Goal: Check status: Check status

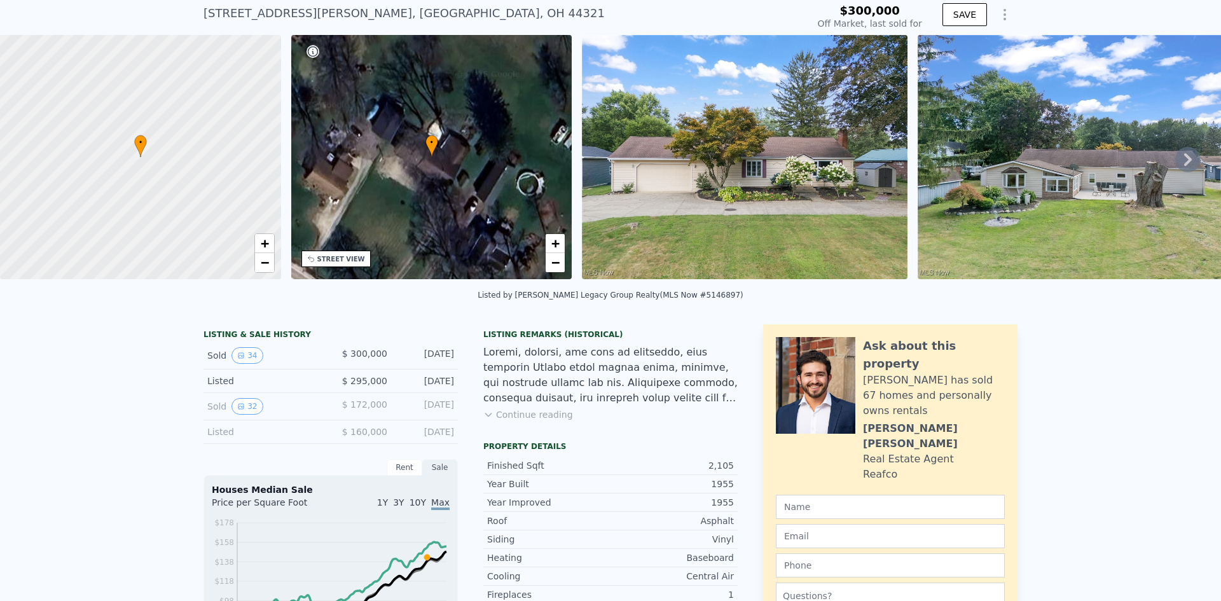
scroll to position [59, 0]
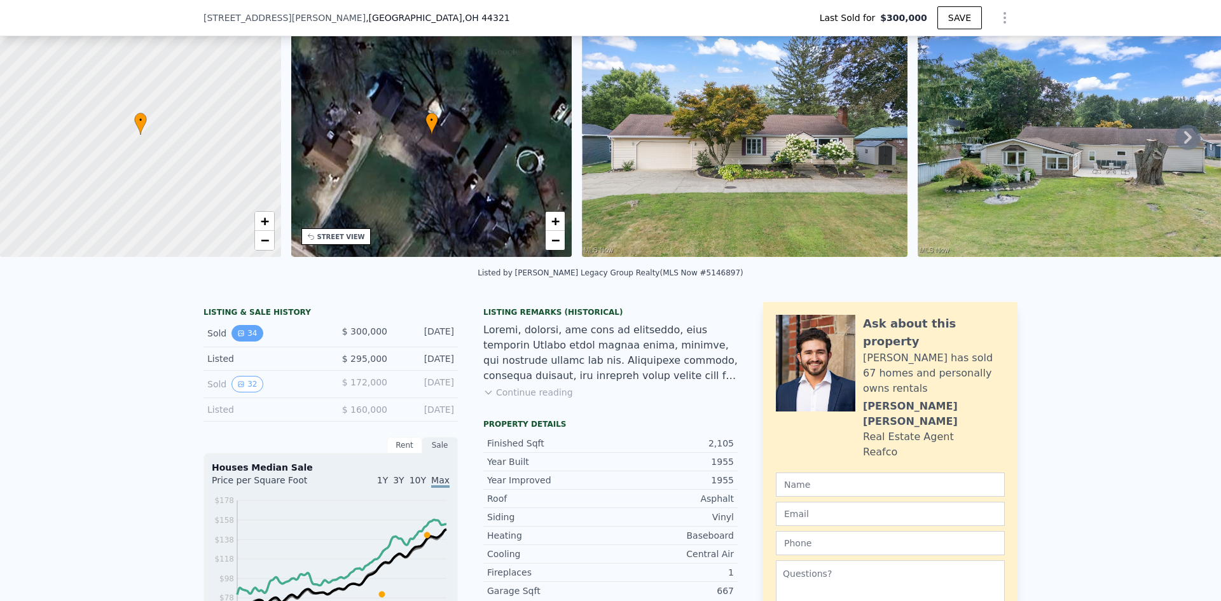
click at [237, 337] on icon "View historical data" at bounding box center [241, 333] width 8 height 8
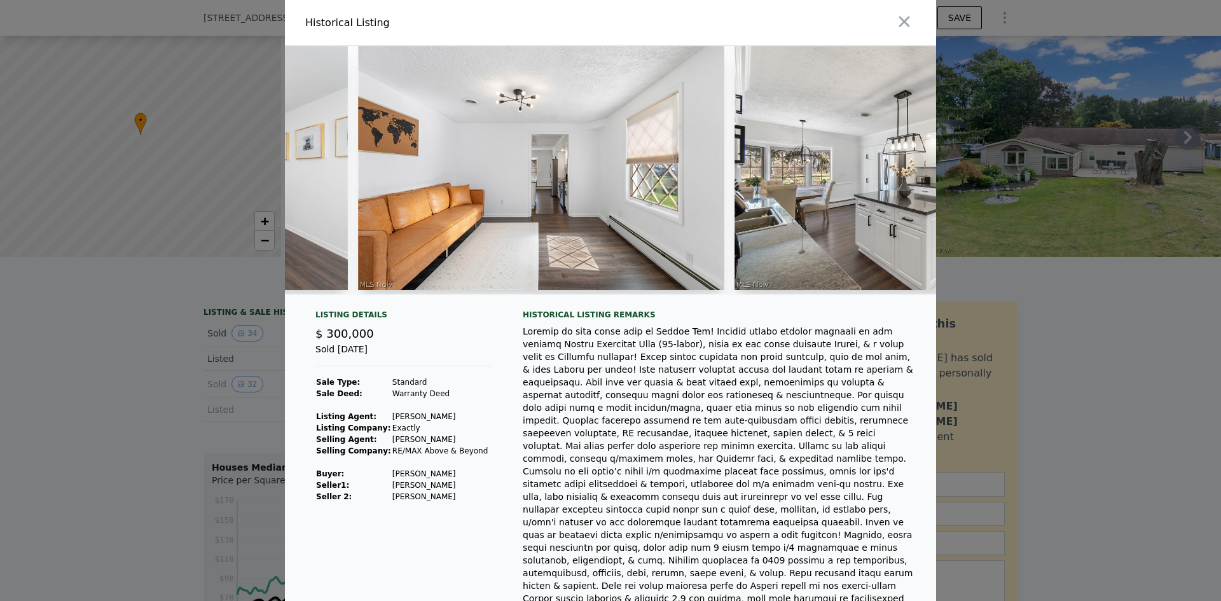
scroll to position [0, 2753]
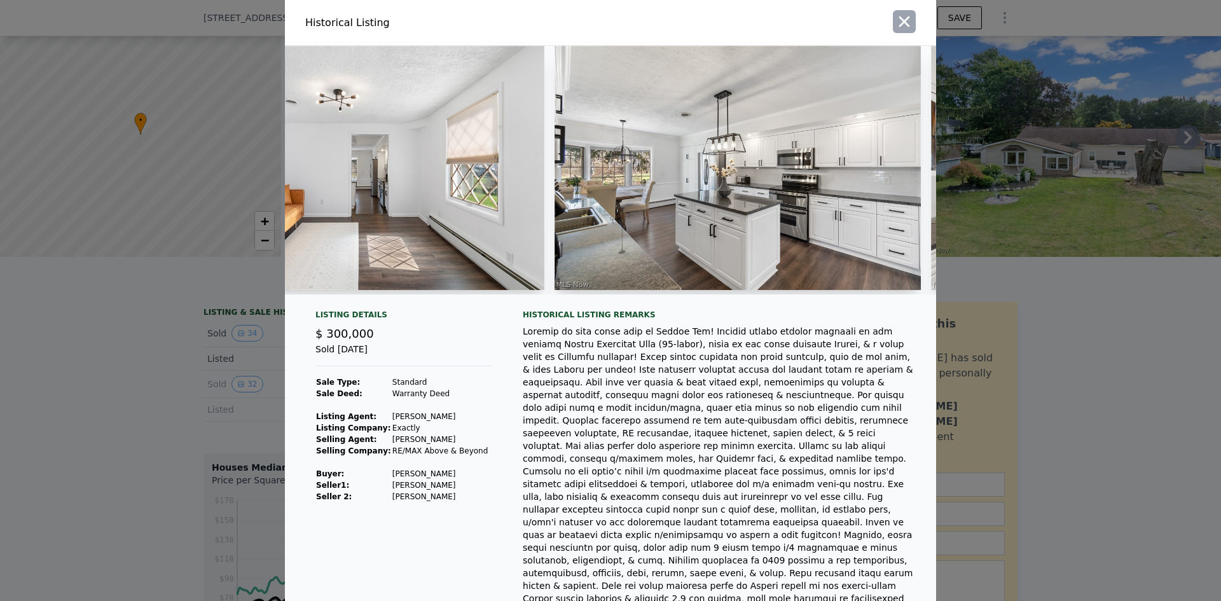
click at [898, 22] on icon "button" at bounding box center [904, 22] width 18 height 18
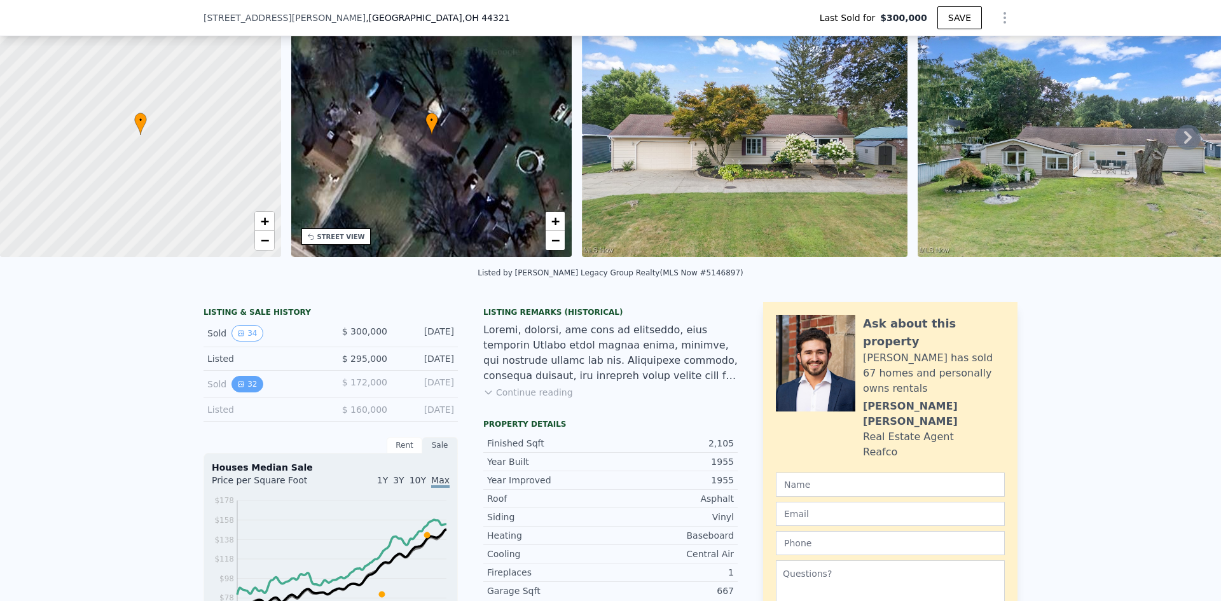
click at [245, 392] on button "32" at bounding box center [246, 384] width 31 height 17
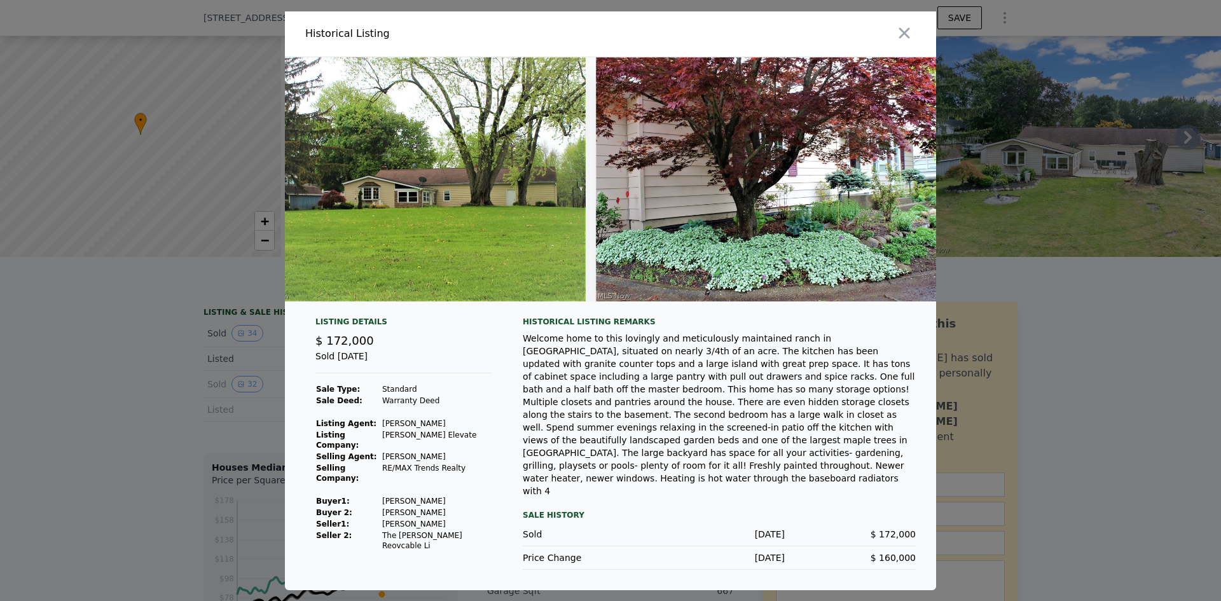
scroll to position [0, 10569]
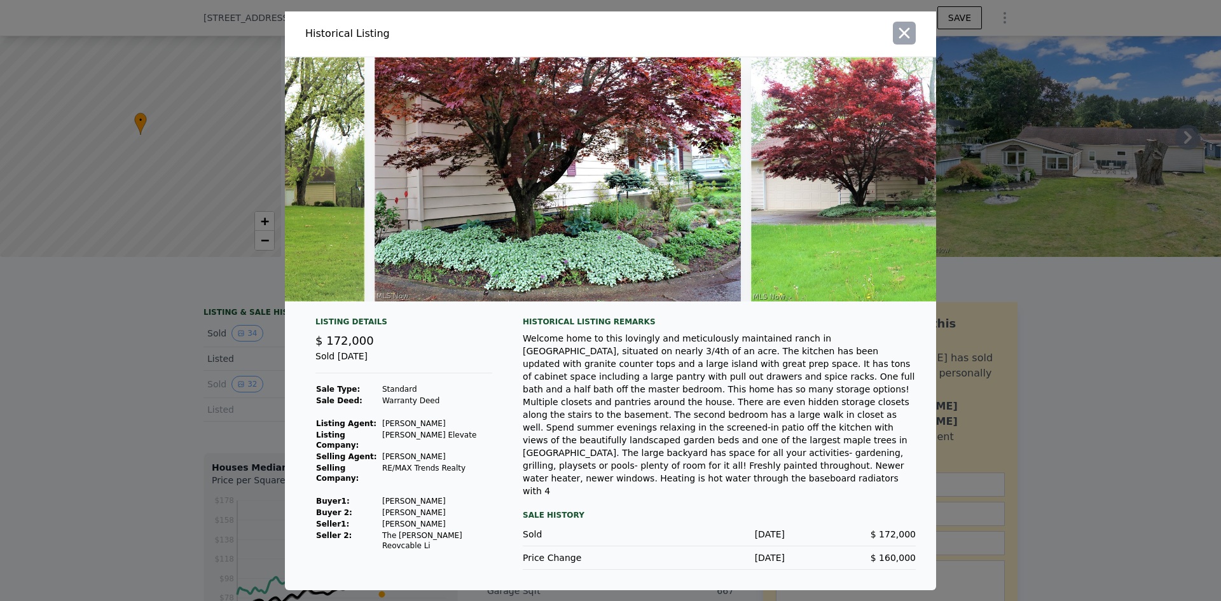
click at [912, 42] on icon "button" at bounding box center [904, 33] width 18 height 18
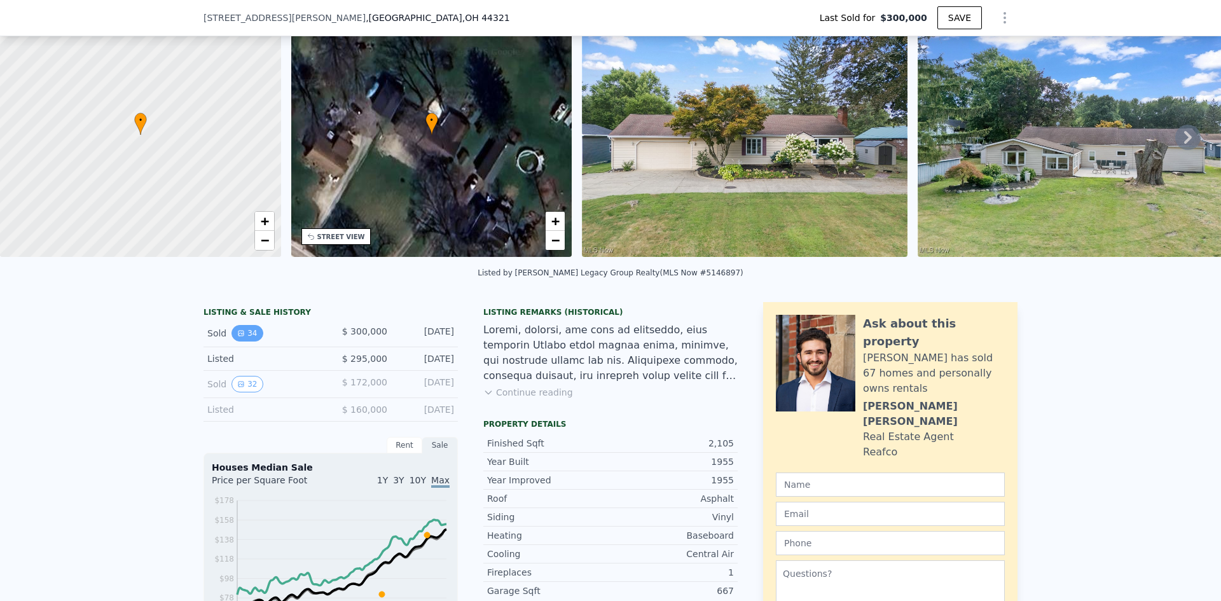
click at [237, 337] on icon "View historical data" at bounding box center [241, 333] width 8 height 8
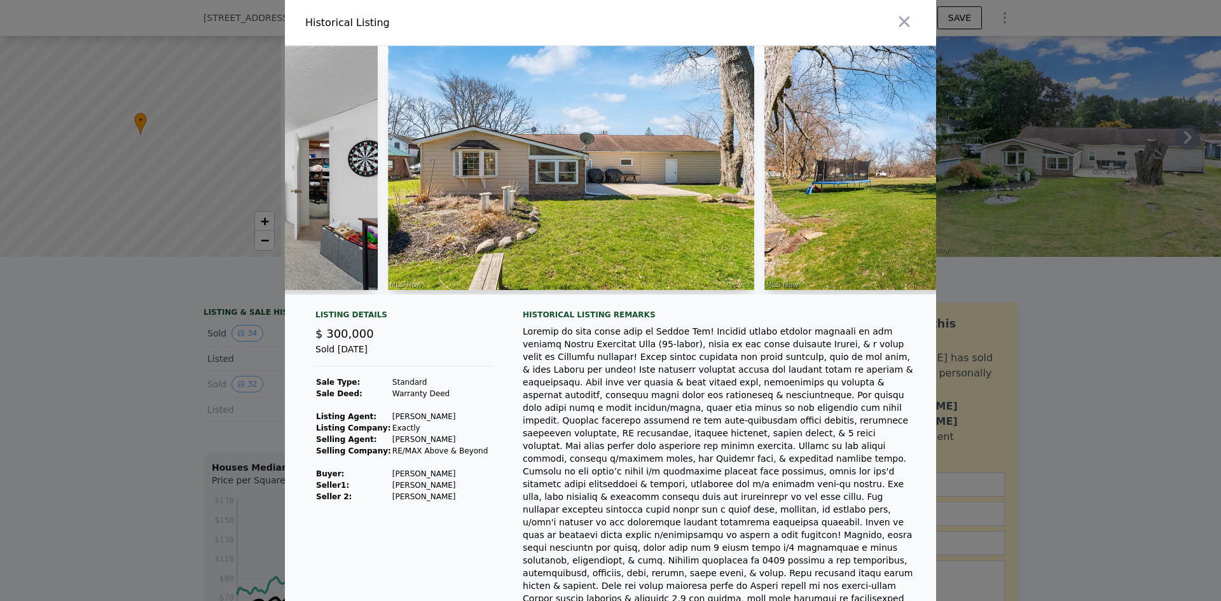
scroll to position [0, 9647]
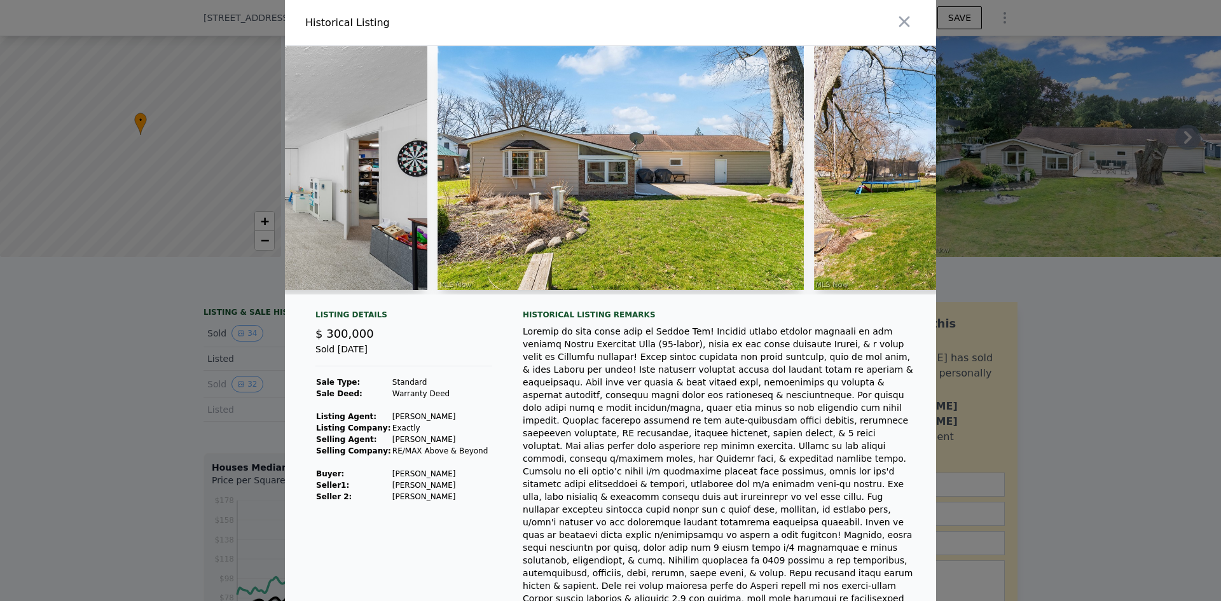
click at [656, 200] on img at bounding box center [621, 168] width 366 height 244
click at [893, 22] on button "button" at bounding box center [904, 21] width 23 height 23
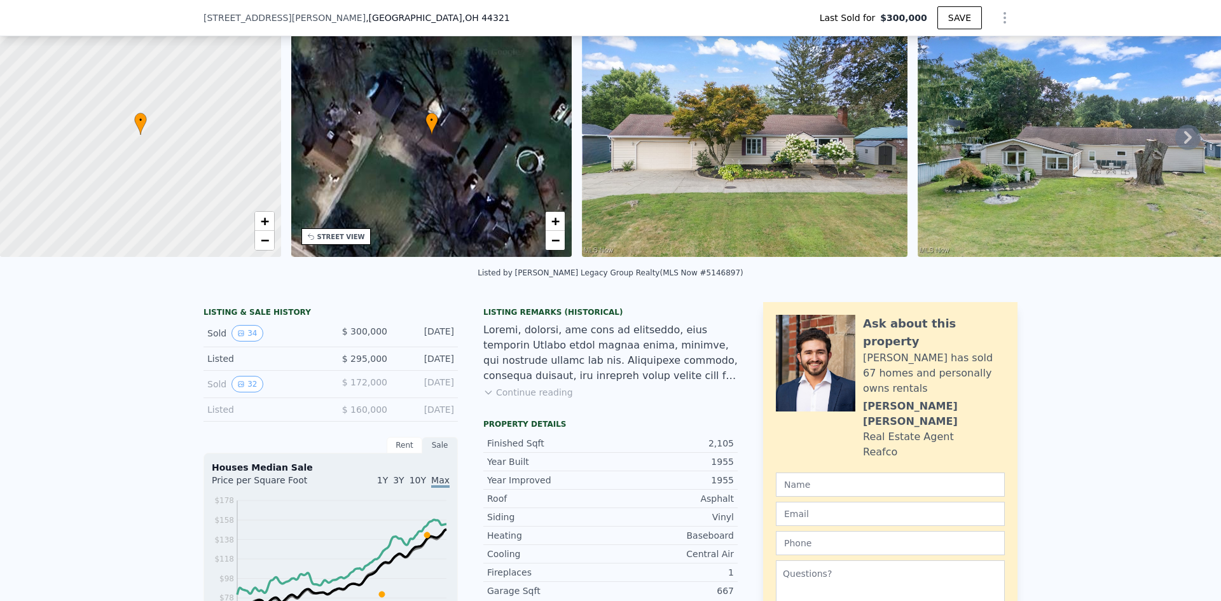
type input "$ 322,000"
type input "-$ 43,651"
click at [998, 162] on img at bounding box center [1081, 135] width 326 height 244
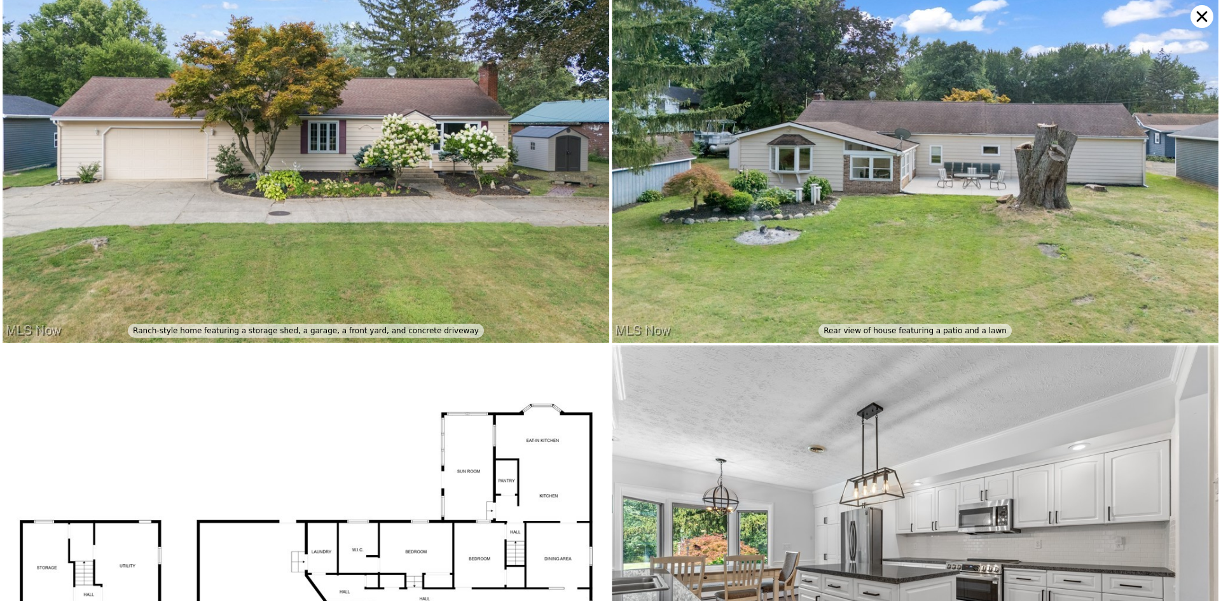
scroll to position [0, 0]
